Goal: Task Accomplishment & Management: Complete application form

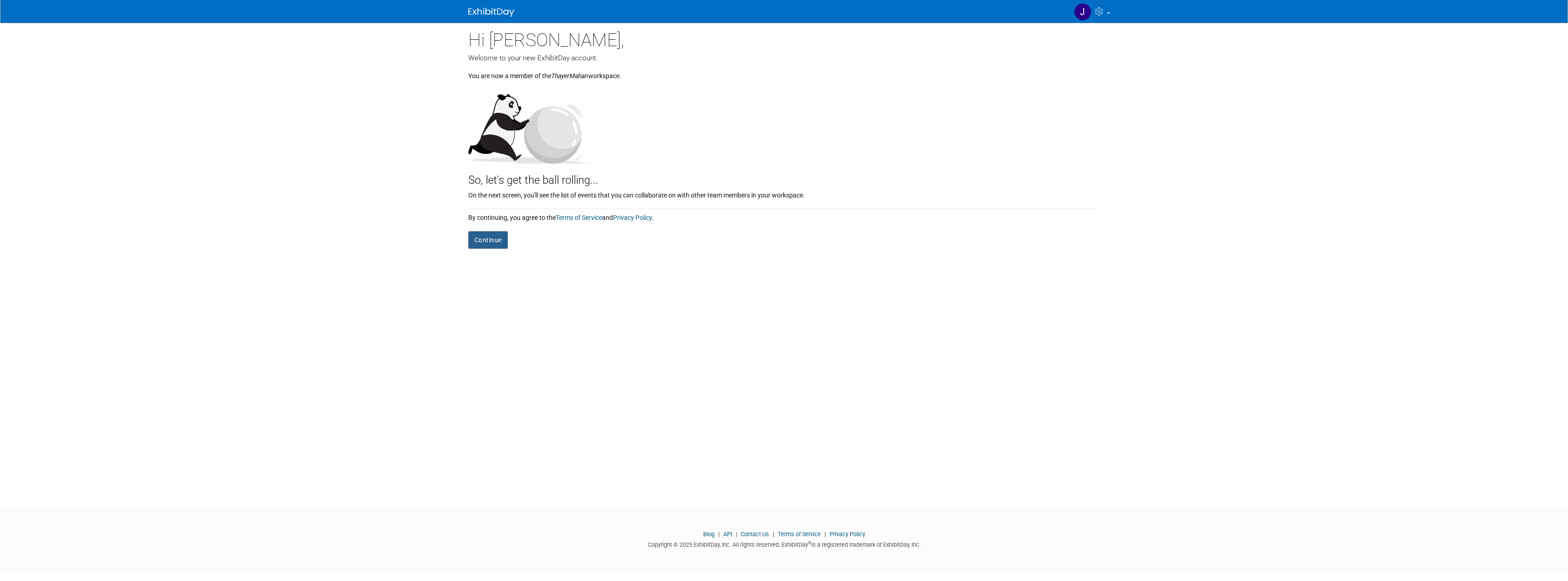
click at [500, 243] on button "Continue" at bounding box center [487, 240] width 39 height 18
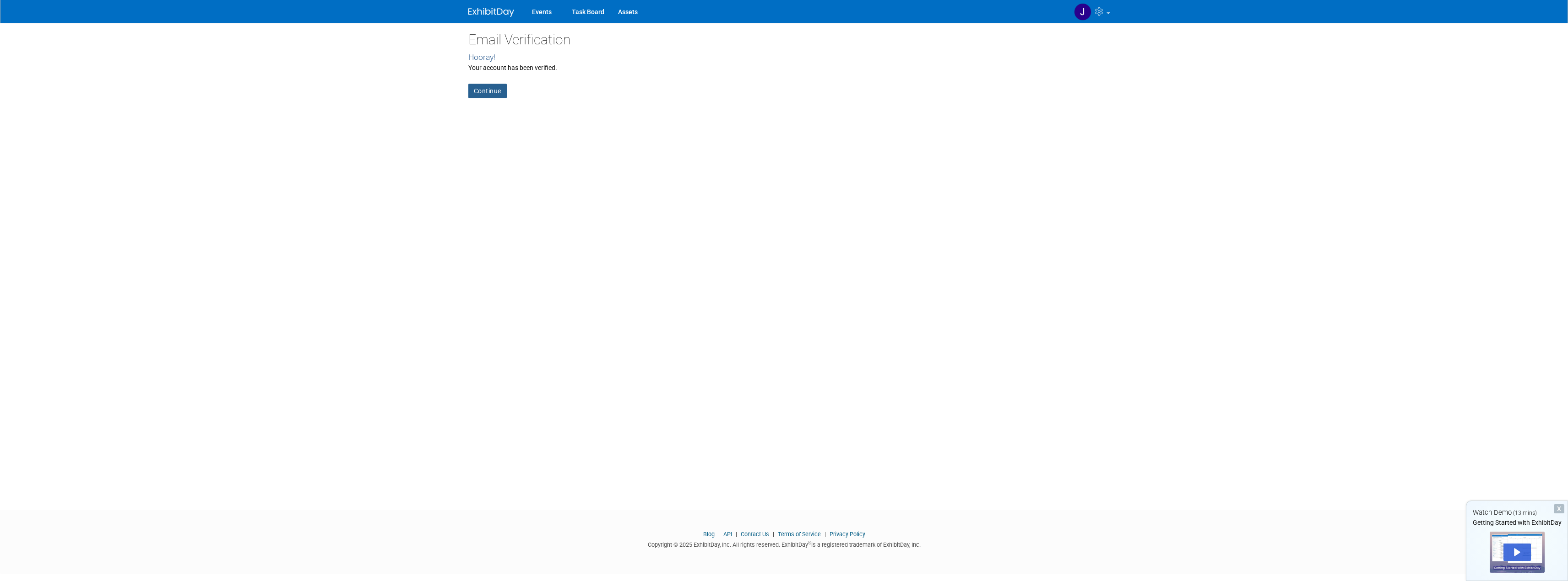
click at [484, 90] on link "Continue" at bounding box center [487, 90] width 38 height 15
